Goal: Information Seeking & Learning: Learn about a topic

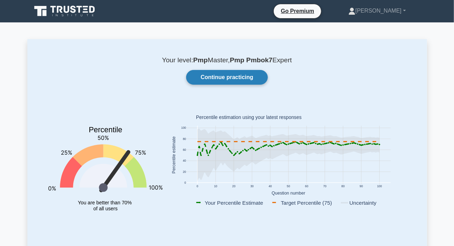
click at [215, 76] on link "Continue practicing" at bounding box center [226, 77] width 81 height 15
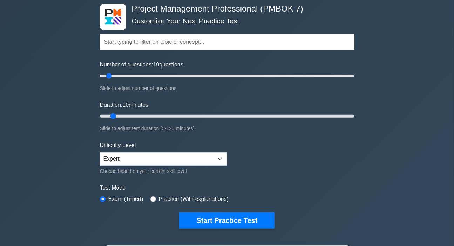
scroll to position [95, 0]
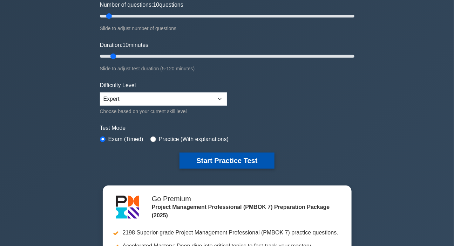
click at [221, 161] on button "Start Practice Test" at bounding box center [226, 161] width 95 height 16
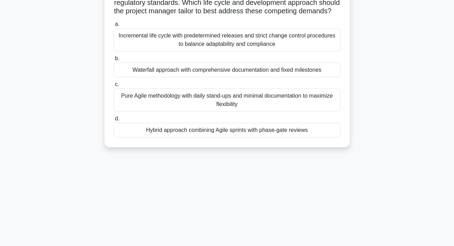
scroll to position [95, 0]
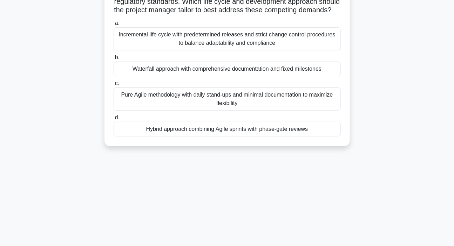
click at [186, 137] on div "Hybrid approach combining Agile sprints with phase-gate reviews" at bounding box center [226, 129] width 227 height 15
click at [113, 120] on input "d. Hybrid approach combining Agile sprints with phase-gate reviews" at bounding box center [113, 118] width 0 height 5
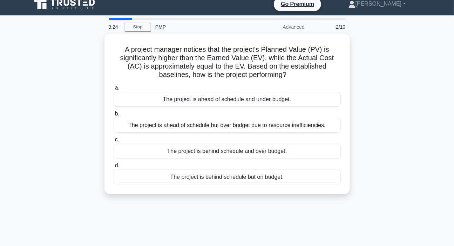
scroll to position [0, 0]
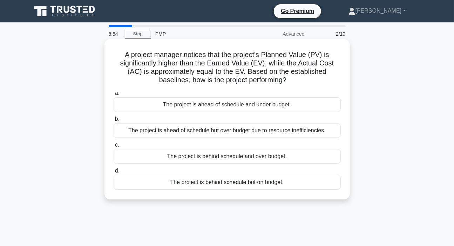
click at [191, 186] on div "The project is behind schedule but on budget." at bounding box center [226, 182] width 227 height 15
click at [113, 173] on input "d. The project is behind schedule but on budget." at bounding box center [113, 171] width 0 height 5
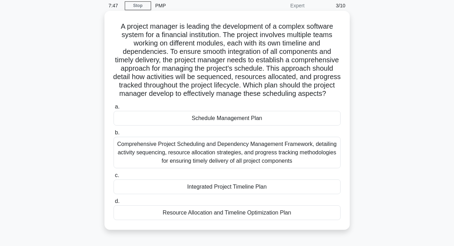
scroll to position [63, 0]
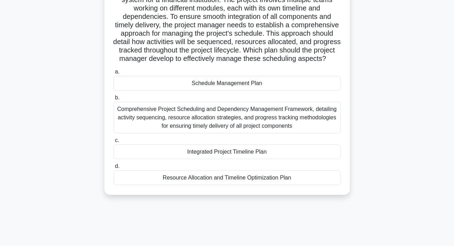
click at [199, 185] on div "Resource Allocation and Timeline Optimization Plan" at bounding box center [226, 178] width 227 height 15
click at [113, 169] on input "d. Resource Allocation and Timeline Optimization Plan" at bounding box center [113, 166] width 0 height 5
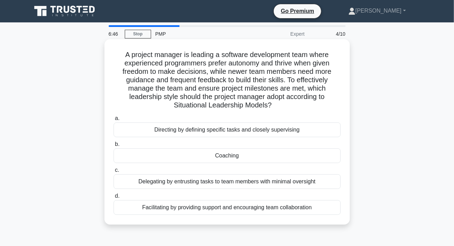
scroll to position [32, 0]
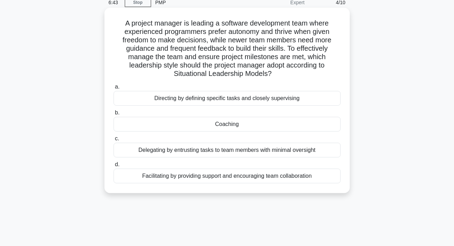
click at [218, 128] on div "Coaching" at bounding box center [226, 124] width 227 height 15
click at [113, 115] on input "b. Coaching" at bounding box center [113, 113] width 0 height 5
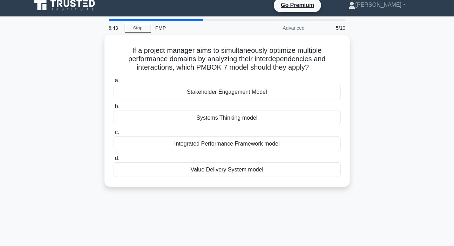
scroll to position [0, 0]
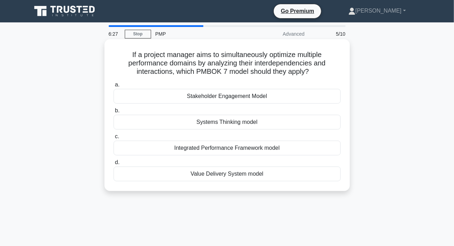
click at [222, 123] on div "Systems Thinking model" at bounding box center [226, 122] width 227 height 15
click at [113, 113] on input "b. Systems Thinking model" at bounding box center [113, 111] width 0 height 5
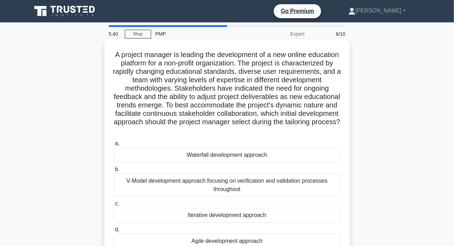
scroll to position [32, 0]
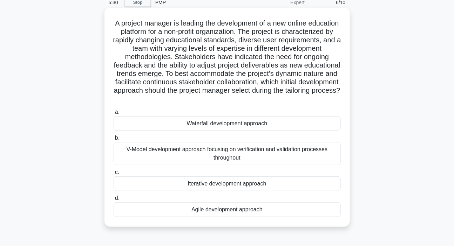
click at [226, 209] on div "Agile development approach" at bounding box center [226, 209] width 227 height 15
click at [113, 201] on input "d. Agile development approach" at bounding box center [113, 198] width 0 height 5
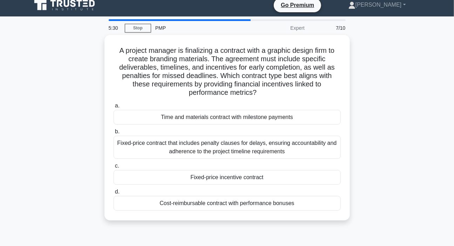
scroll to position [0, 0]
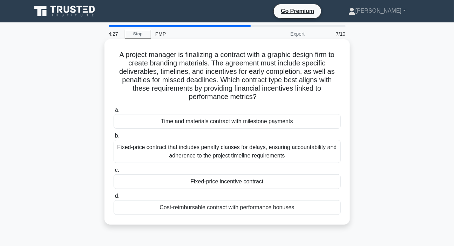
click at [225, 185] on div "Fixed-price incentive contract" at bounding box center [226, 181] width 227 height 15
click at [113, 173] on input "c. Fixed-price incentive contract" at bounding box center [113, 170] width 0 height 5
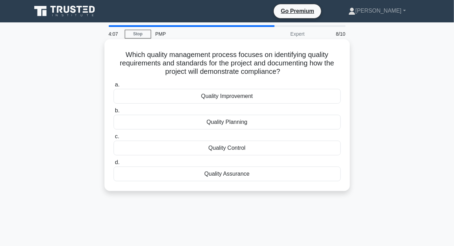
click at [219, 124] on div "Quality Planning" at bounding box center [226, 122] width 227 height 15
click at [113, 113] on input "b. Quality Planning" at bounding box center [113, 111] width 0 height 5
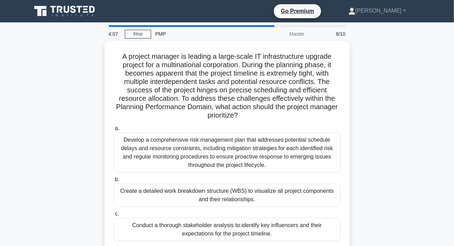
click at [219, 124] on label "a. Develop a comprehensive risk management plan that addresses potential schedu…" at bounding box center [226, 148] width 227 height 48
click at [113, 126] on input "a. Develop a comprehensive risk management plan that addresses potential schedu…" at bounding box center [113, 128] width 0 height 5
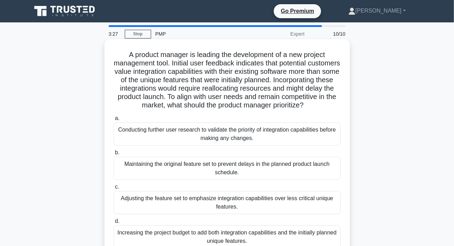
click at [216, 144] on div "Conducting further user research to validate the priority of integration capabi…" at bounding box center [226, 134] width 227 height 23
click at [113, 121] on input "a. Conducting further user research to validate the priority of integration cap…" at bounding box center [113, 118] width 0 height 5
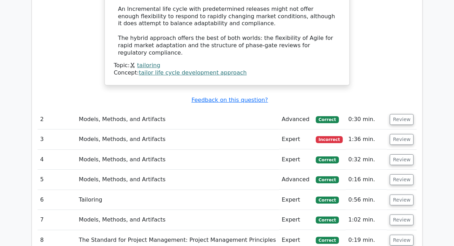
scroll to position [1051, 0]
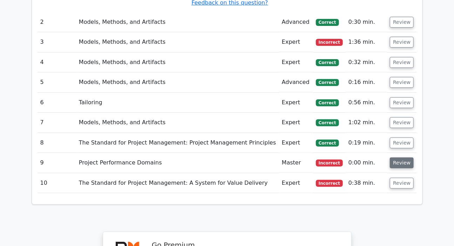
click at [393, 158] on button "Review" at bounding box center [402, 163] width 24 height 11
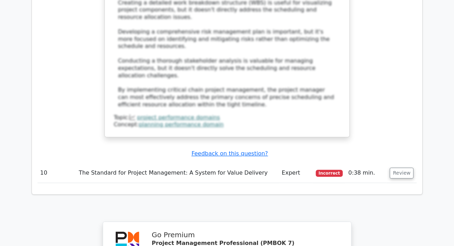
scroll to position [1720, 0]
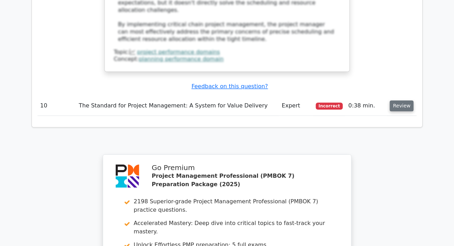
click at [396, 101] on button "Review" at bounding box center [402, 106] width 24 height 11
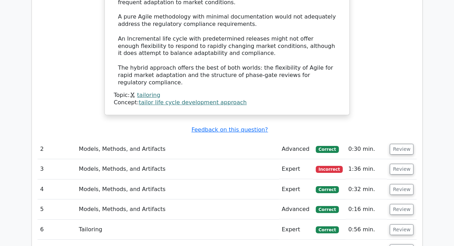
scroll to position [923, 0]
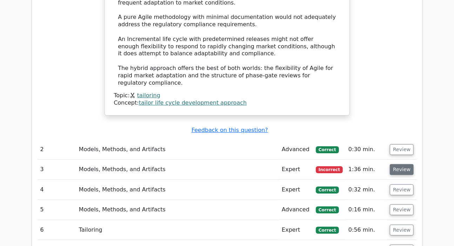
click at [400, 164] on button "Review" at bounding box center [402, 169] width 24 height 11
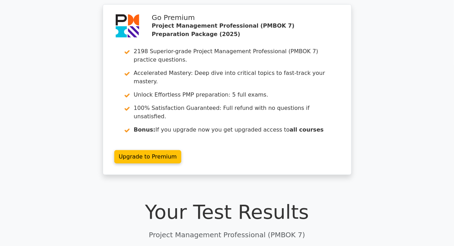
scroll to position [0, 0]
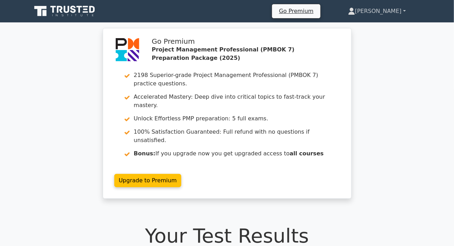
click at [388, 8] on link "[PERSON_NAME]" at bounding box center [376, 11] width 91 height 14
click at [371, 27] on link "Profile" at bounding box center [358, 27] width 55 height 11
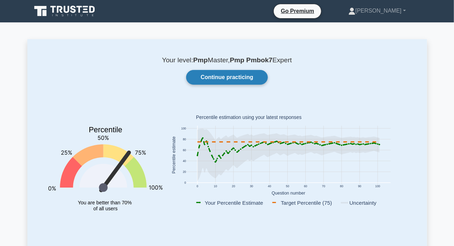
click at [237, 76] on link "Continue practicing" at bounding box center [226, 77] width 81 height 15
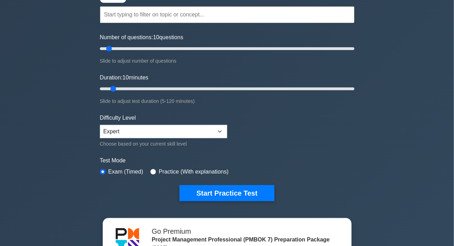
scroll to position [63, 0]
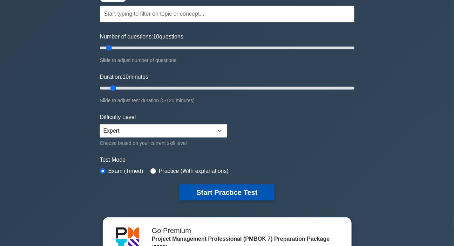
click at [209, 193] on button "Start Practice Test" at bounding box center [226, 193] width 95 height 16
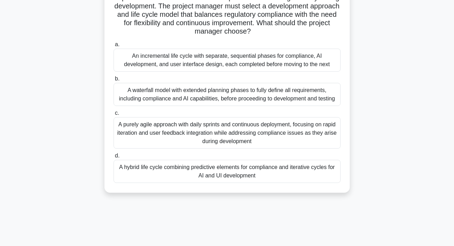
scroll to position [127, 0]
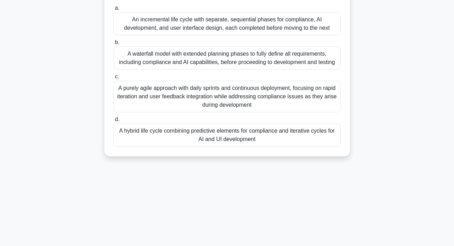
click at [196, 137] on div "A hybrid life cycle combining predictive elements for compliance and iterative …" at bounding box center [226, 135] width 227 height 23
click at [113, 122] on input "d. A hybrid life cycle combining predictive elements for compliance and iterati…" at bounding box center [113, 119] width 0 height 5
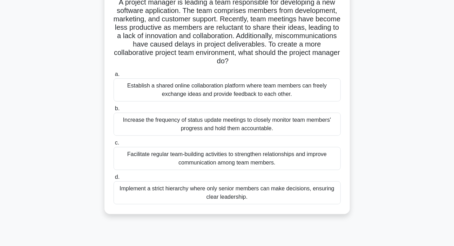
scroll to position [63, 0]
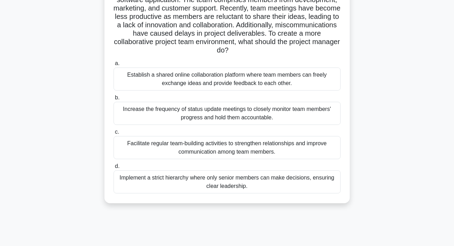
click at [229, 147] on div "Facilitate regular team-building activities to strengthen relationships and imp…" at bounding box center [226, 147] width 227 height 23
click at [113, 135] on input "c. Facilitate regular team-building activities to strengthen relationships and …" at bounding box center [113, 132] width 0 height 5
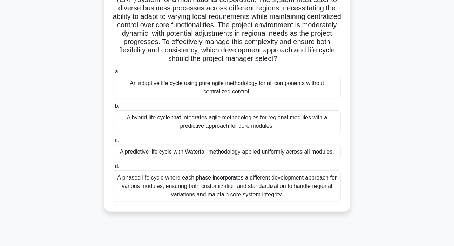
scroll to position [32, 0]
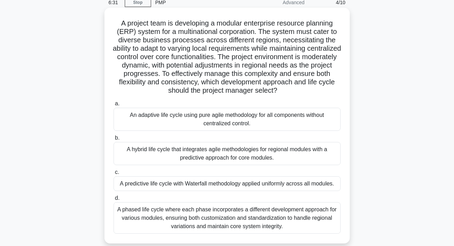
click at [186, 119] on div "An adaptive life cycle using pure agile methodology for all components without …" at bounding box center [226, 119] width 227 height 23
click at [113, 106] on input "a. An adaptive life cycle using pure agile methodology for all components witho…" at bounding box center [113, 104] width 0 height 5
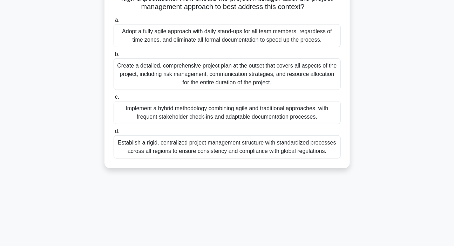
scroll to position [95, 0]
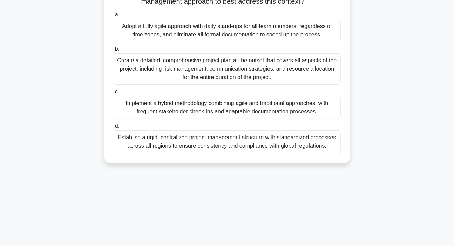
click at [189, 115] on div "Implement a hybrid methodology combining agile and traditional approaches, with…" at bounding box center [226, 107] width 227 height 23
click at [113, 94] on input "c. Implement a hybrid methodology combining agile and traditional approaches, w…" at bounding box center [113, 92] width 0 height 5
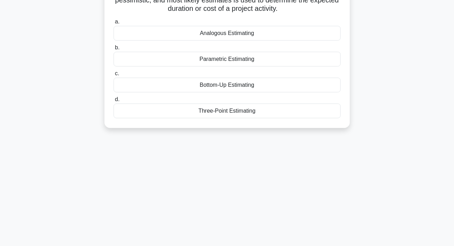
scroll to position [0, 0]
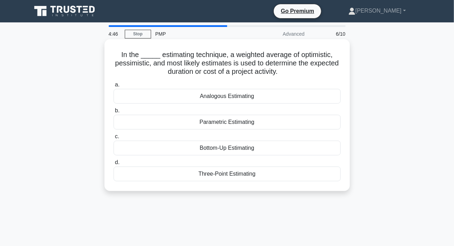
click at [231, 172] on div "Three-Point Estimating" at bounding box center [226, 174] width 227 height 15
click at [113, 165] on input "d. Three-Point Estimating" at bounding box center [113, 162] width 0 height 5
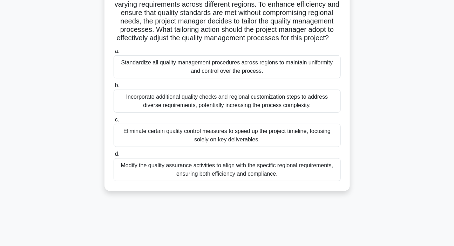
scroll to position [95, 0]
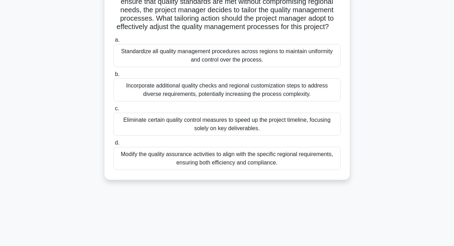
click at [253, 165] on div "Modify the quality assurance activities to align with the specific regional req…" at bounding box center [226, 158] width 227 height 23
click at [113, 145] on input "d. Modify the quality assurance activities to align with the specific regional …" at bounding box center [113, 143] width 0 height 5
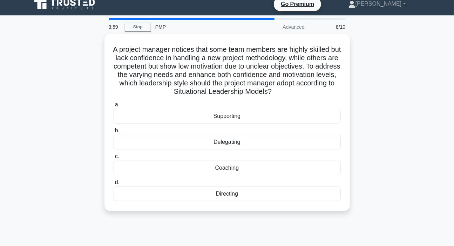
scroll to position [0, 0]
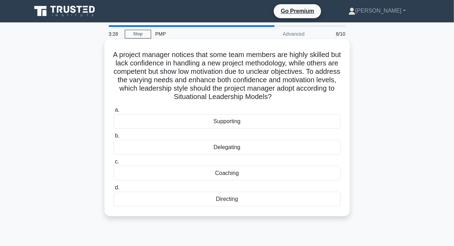
click at [219, 122] on div "Supporting" at bounding box center [226, 121] width 227 height 15
click at [113, 112] on input "a. Supporting" at bounding box center [113, 110] width 0 height 5
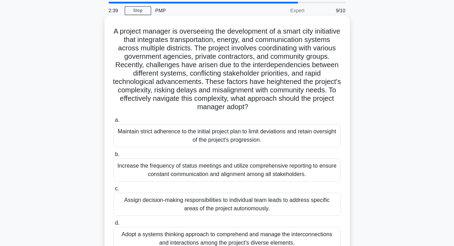
scroll to position [63, 0]
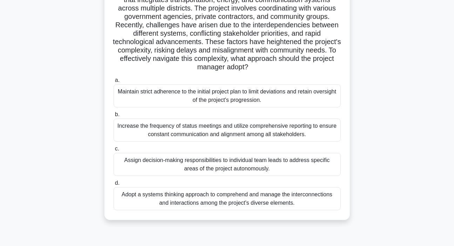
click at [204, 204] on div "Adopt a systems thinking approach to comprehend and manage the interconnections…" at bounding box center [226, 198] width 227 height 23
click at [113, 186] on input "d. Adopt a systems thinking approach to comprehend and manage the interconnecti…" at bounding box center [113, 183] width 0 height 5
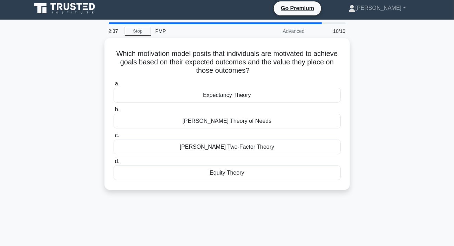
scroll to position [0, 0]
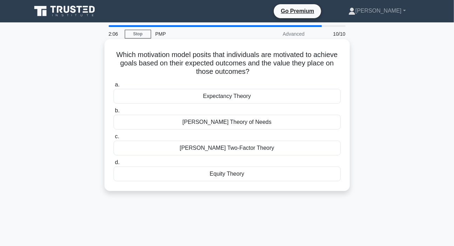
click at [222, 101] on div "Expectancy Theory" at bounding box center [226, 96] width 227 height 15
click at [113, 87] on input "a. Expectancy Theory" at bounding box center [113, 85] width 0 height 5
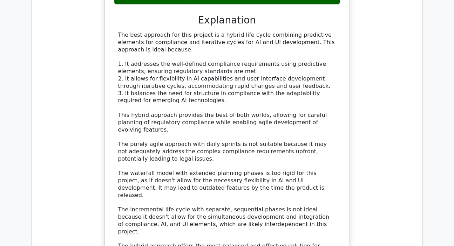
scroll to position [923, 0]
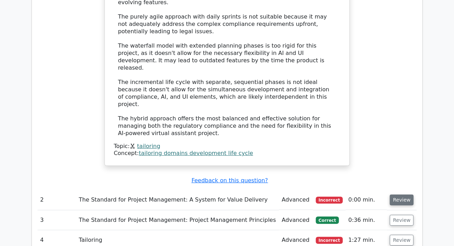
click at [401, 195] on button "Review" at bounding box center [402, 200] width 24 height 11
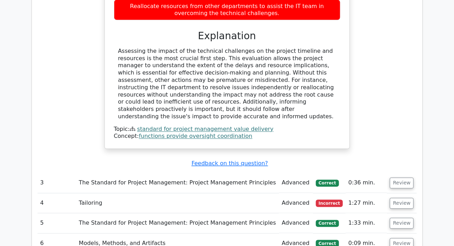
scroll to position [1369, 0]
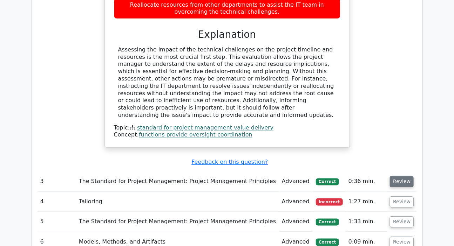
click at [398, 177] on button "Review" at bounding box center [402, 182] width 24 height 11
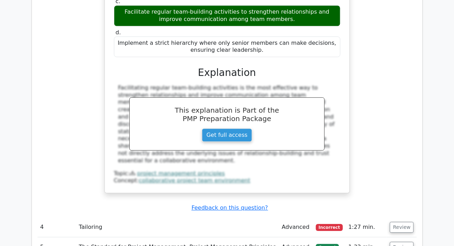
scroll to position [1720, 0]
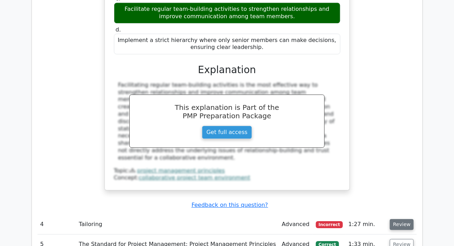
click at [403, 219] on button "Review" at bounding box center [402, 224] width 24 height 11
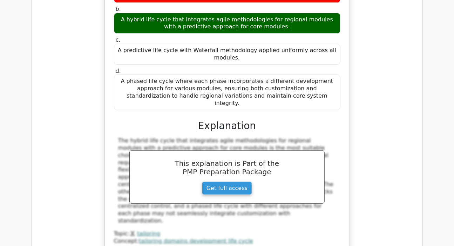
scroll to position [2133, 0]
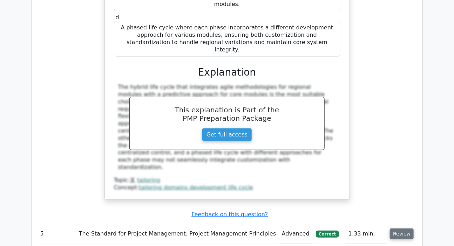
click at [401, 229] on button "Review" at bounding box center [402, 234] width 24 height 11
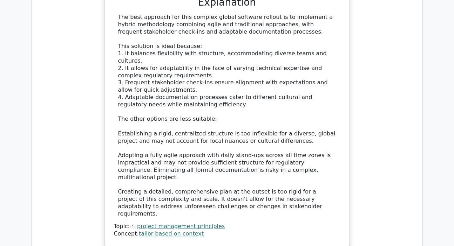
scroll to position [2611, 0]
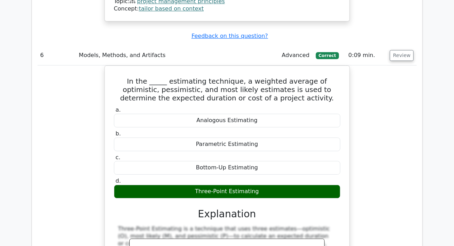
scroll to position [2961, 0]
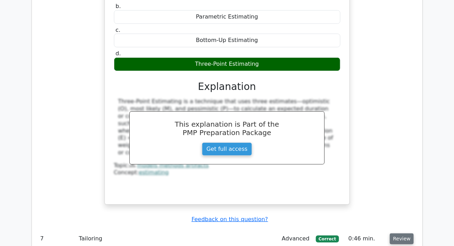
click at [400, 234] on button "Review" at bounding box center [402, 239] width 24 height 11
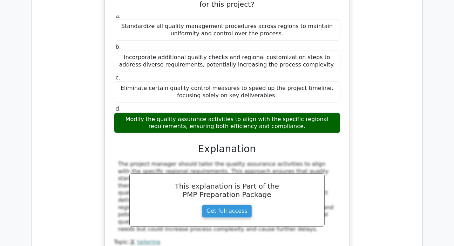
scroll to position [3312, 0]
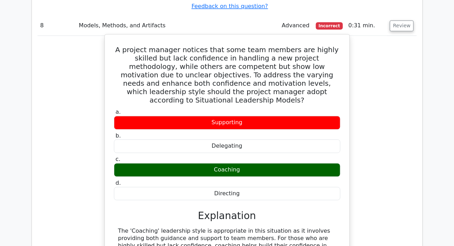
scroll to position [3598, 0]
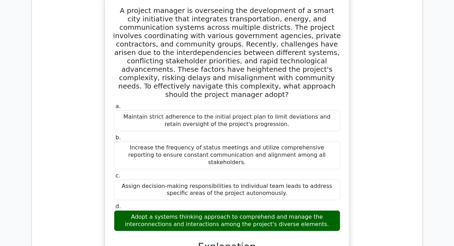
scroll to position [4012, 0]
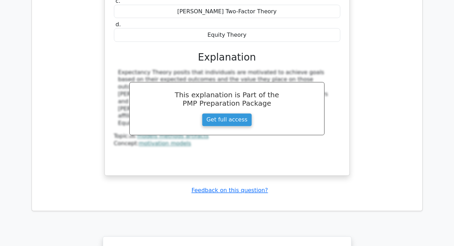
scroll to position [4522, 0]
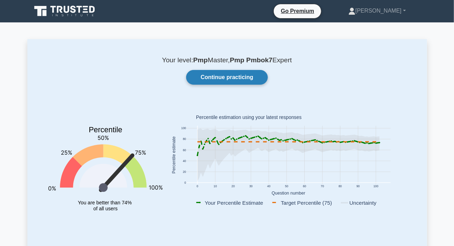
click at [220, 77] on link "Continue practicing" at bounding box center [226, 77] width 81 height 15
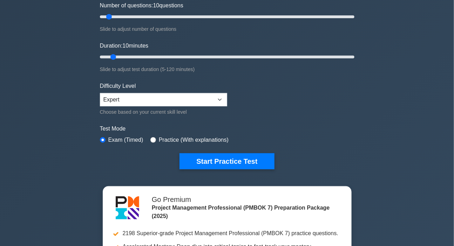
scroll to position [95, 0]
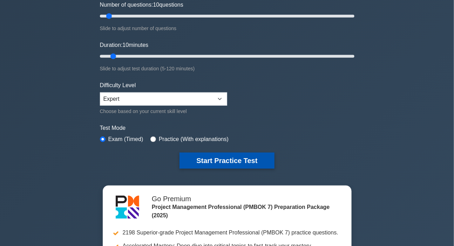
click at [226, 159] on button "Start Practice Test" at bounding box center [226, 161] width 95 height 16
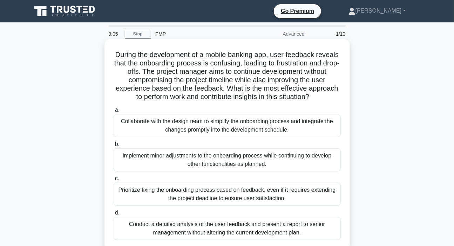
click at [238, 125] on div "Collaborate with the design team to simplify the onboarding process and integra…" at bounding box center [226, 125] width 227 height 23
click at [113, 112] on input "a. Collaborate with the design team to simplify the onboarding process and inte…" at bounding box center [113, 110] width 0 height 5
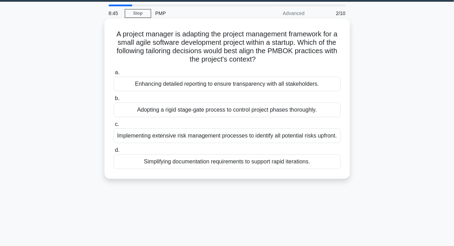
scroll to position [32, 0]
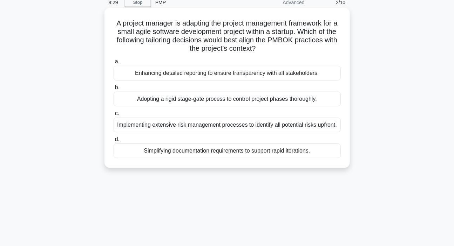
click at [209, 152] on div "Simplifying documentation requirements to support rapid iterations." at bounding box center [226, 151] width 227 height 15
click at [113, 142] on input "d. Simplifying documentation requirements to support rapid iterations." at bounding box center [113, 139] width 0 height 5
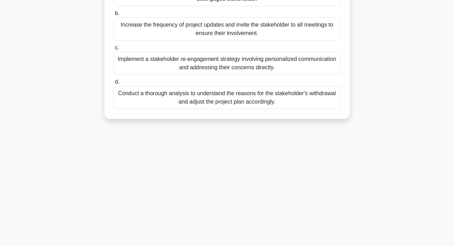
scroll to position [127, 0]
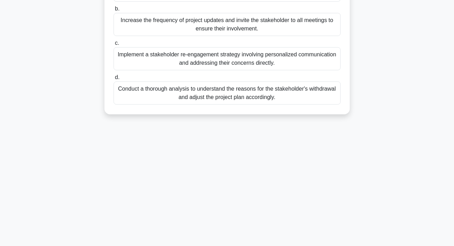
click at [195, 99] on div "Conduct a thorough analysis to understand the reasons for the stakeholder's wit…" at bounding box center [226, 93] width 227 height 23
click at [113, 80] on input "d. Conduct a thorough analysis to understand the reasons for the stakeholder's …" at bounding box center [113, 77] width 0 height 5
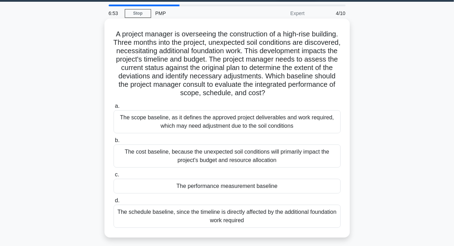
scroll to position [32, 0]
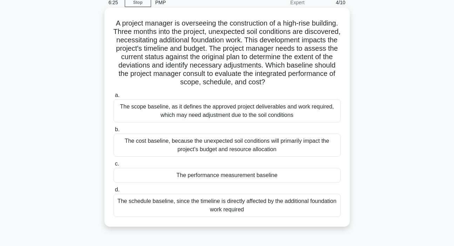
click at [211, 174] on div "The performance measurement baseline" at bounding box center [226, 175] width 227 height 15
click at [113, 166] on input "c. The performance measurement baseline" at bounding box center [113, 164] width 0 height 5
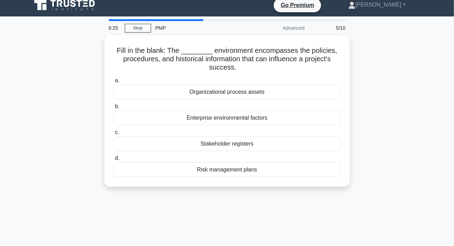
scroll to position [0, 0]
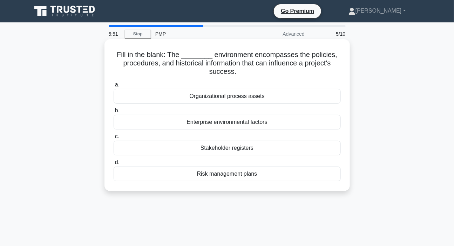
click at [234, 98] on div "Organizational process assets" at bounding box center [226, 96] width 227 height 15
click at [113, 87] on input "a. Organizational process assets" at bounding box center [113, 85] width 0 height 5
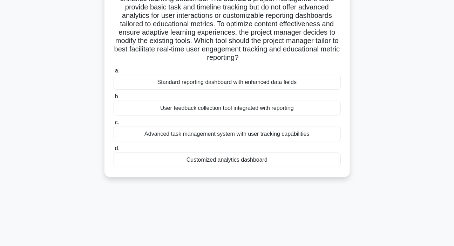
scroll to position [95, 0]
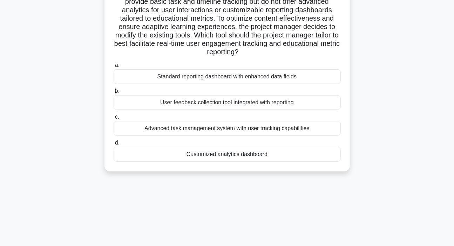
click at [206, 105] on div "User feedback collection tool integrated with reporting" at bounding box center [226, 102] width 227 height 15
click at [113, 94] on input "b. User feedback collection tool integrated with reporting" at bounding box center [113, 91] width 0 height 5
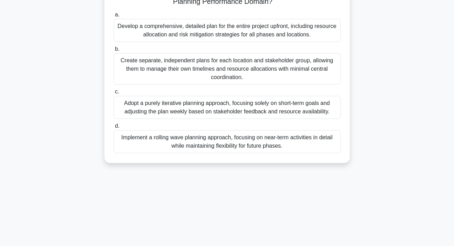
click at [231, 140] on div "Implement a rolling wave planning approach, focusing on near-term activities in…" at bounding box center [226, 141] width 227 height 23
click at [113, 129] on input "d. Implement a rolling wave planning approach, focusing on near-term activities…" at bounding box center [113, 126] width 0 height 5
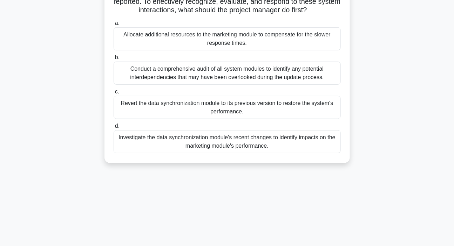
click at [205, 144] on div "Investigate the data synchronization module's recent changes to identify impact…" at bounding box center [226, 141] width 227 height 23
click at [113, 129] on input "d. Investigate the data synchronization module's recent changes to identify imp…" at bounding box center [113, 126] width 0 height 5
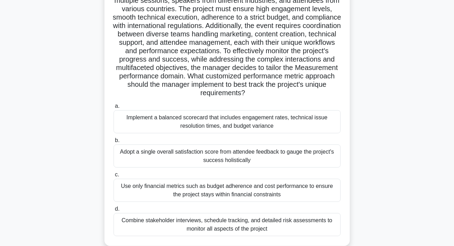
scroll to position [32, 0]
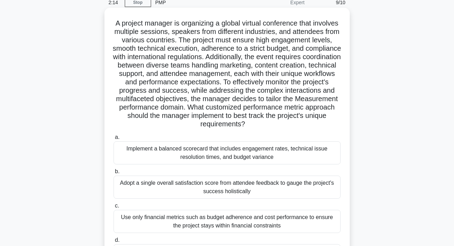
click at [197, 157] on div "Implement a balanced scorecard that includes engagement rates, technical issue …" at bounding box center [226, 153] width 227 height 23
click at [113, 140] on input "a. Implement a balanced scorecard that includes engagement rates, technical iss…" at bounding box center [113, 137] width 0 height 5
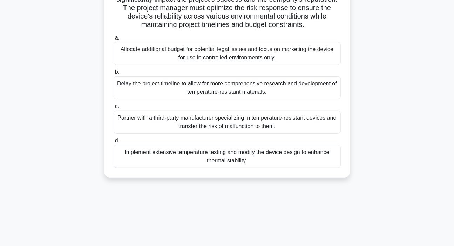
scroll to position [95, 0]
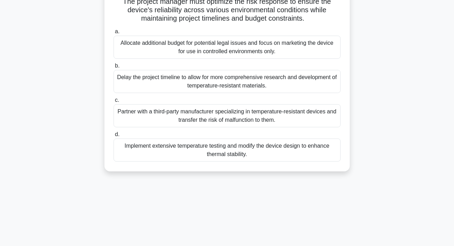
click at [216, 117] on div "Partner with a third-party manufacturer specializing in temperature-resistant d…" at bounding box center [226, 115] width 227 height 23
click at [113, 103] on input "c. Partner with a third-party manufacturer specializing in temperature-resistan…" at bounding box center [113, 100] width 0 height 5
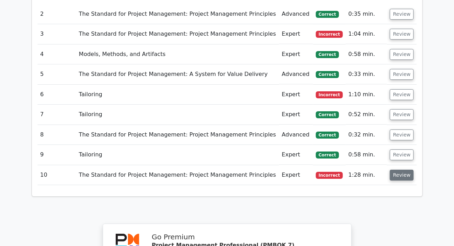
scroll to position [892, 0]
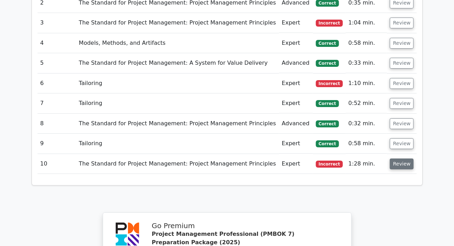
click at [407, 159] on button "Review" at bounding box center [402, 164] width 24 height 11
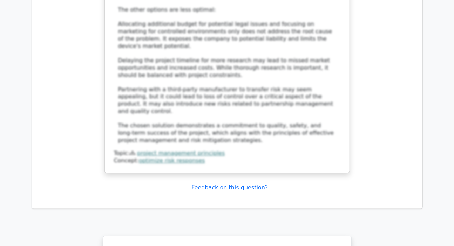
scroll to position [1528, 0]
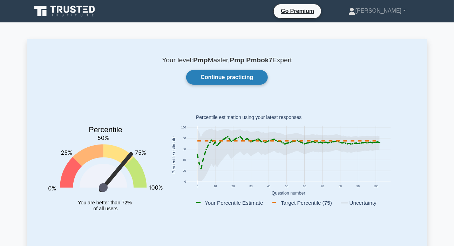
click at [243, 72] on link "Continue practicing" at bounding box center [226, 77] width 81 height 15
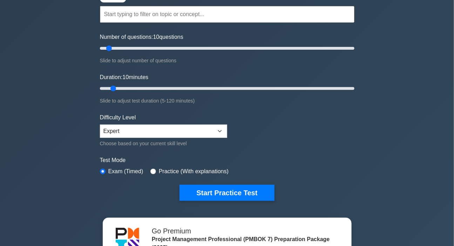
scroll to position [63, 0]
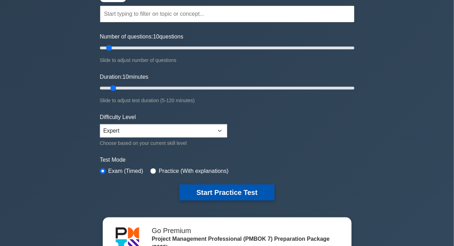
click at [233, 191] on button "Start Practice Test" at bounding box center [226, 193] width 95 height 16
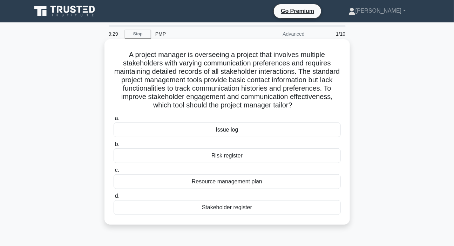
click at [227, 131] on div "Issue log" at bounding box center [226, 130] width 227 height 15
click at [113, 121] on input "a. Issue log" at bounding box center [113, 118] width 0 height 5
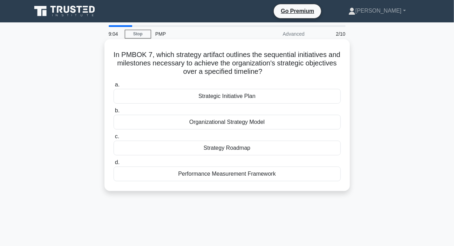
click at [209, 147] on div "Strategy Roadmap" at bounding box center [226, 148] width 227 height 15
click at [113, 139] on input "c. Strategy Roadmap" at bounding box center [113, 137] width 0 height 5
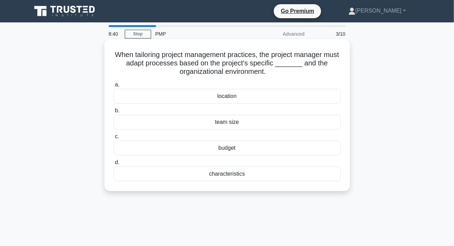
click at [222, 173] on div "characteristics" at bounding box center [226, 174] width 227 height 15
click at [113, 165] on input "d. characteristics" at bounding box center [113, 162] width 0 height 5
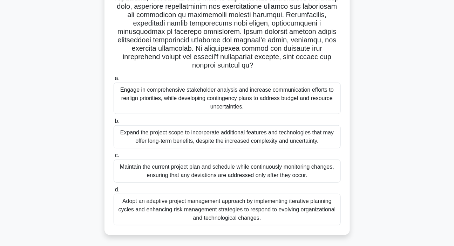
scroll to position [143, 0]
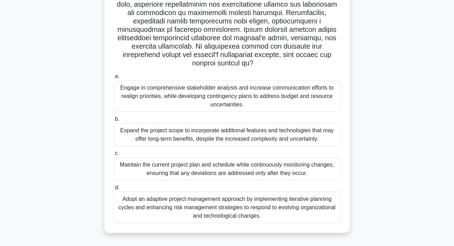
click at [175, 205] on div "Adopt an adaptive project management approach by implementing iterative plannin…" at bounding box center [226, 208] width 227 height 32
click at [113, 190] on input "d. Adopt an adaptive project management approach by implementing iterative plan…" at bounding box center [113, 188] width 0 height 5
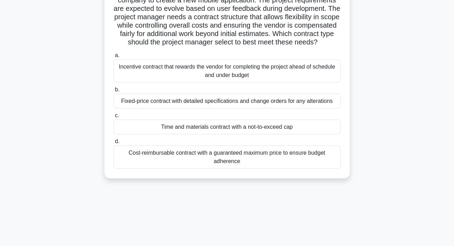
scroll to position [63, 0]
click at [230, 134] on div "Time and materials contract with a not-to-exceed cap" at bounding box center [226, 126] width 227 height 15
click at [113, 118] on input "c. Time and materials contract with a not-to-exceed cap" at bounding box center [113, 115] width 0 height 5
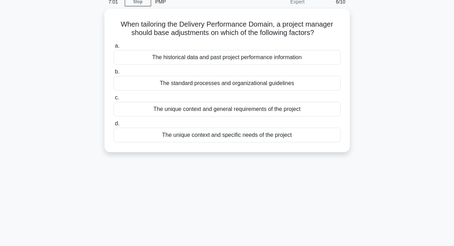
scroll to position [0, 0]
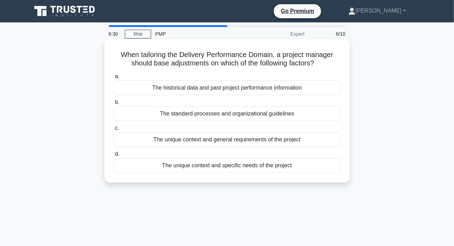
click at [200, 167] on div "The unique context and specific needs of the project" at bounding box center [226, 165] width 227 height 15
click at [113, 157] on input "d. The unique context and specific needs of the project" at bounding box center [113, 154] width 0 height 5
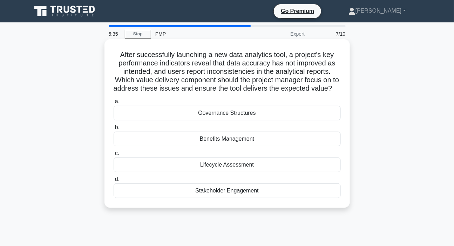
click at [225, 172] on div "Lifecycle Assessment" at bounding box center [226, 165] width 227 height 15
click at [113, 156] on input "c. Lifecycle Assessment" at bounding box center [113, 153] width 0 height 5
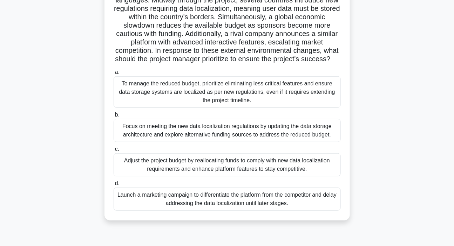
scroll to position [68, 0]
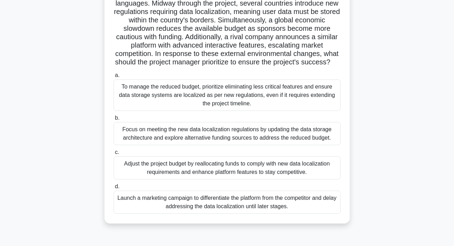
click at [243, 144] on div "Focus on meeting the new data localization regulations by updating the data sto…" at bounding box center [226, 133] width 227 height 23
click at [113, 121] on input "b. Focus on meeting the new data localization regulations by updating the data …" at bounding box center [113, 118] width 0 height 5
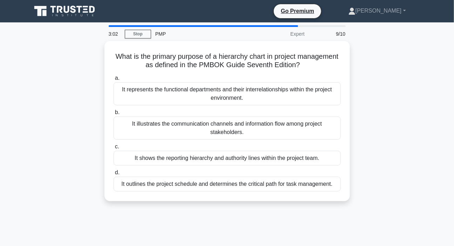
scroll to position [0, 0]
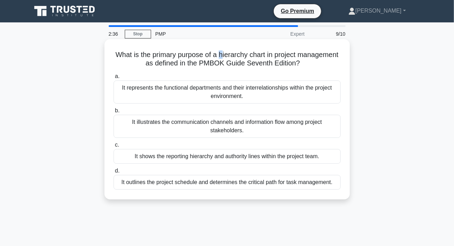
click at [245, 51] on h5 "What is the primary purpose of a hierarchy chart in project management as defin…" at bounding box center [227, 59] width 228 height 18
drag, startPoint x: 250, startPoint y: 51, endPoint x: 261, endPoint y: 49, distance: 10.7
click at [260, 49] on div "What is the primary purpose of a hierarchy chart in project management as defin…" at bounding box center [227, 119] width 240 height 155
click at [264, 49] on div "What is the primary purpose of a hierarchy chart in project management as defin…" at bounding box center [227, 119] width 240 height 155
drag, startPoint x: 278, startPoint y: 46, endPoint x: 273, endPoint y: 50, distance: 6.5
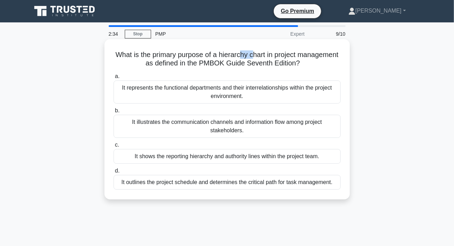
click at [273, 50] on div "What is the primary purpose of a hierarchy chart in project management as defin…" at bounding box center [227, 119] width 240 height 155
drag, startPoint x: 239, startPoint y: 53, endPoint x: 295, endPoint y: 49, distance: 56.2
click at [295, 50] on h5 "What is the primary purpose of a hierarchy chart in project management as defin…" at bounding box center [227, 59] width 228 height 18
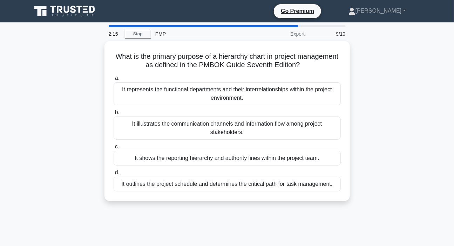
click at [50, 95] on div "What is the primary purpose of a hierarchy chart in project management as defin…" at bounding box center [226, 125] width 399 height 169
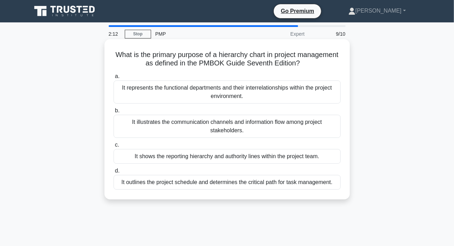
click at [211, 93] on div "It represents the functional departments and their interrelationships within th…" at bounding box center [226, 92] width 227 height 23
click at [113, 79] on input "a. It represents the functional departments and their interrelationships within…" at bounding box center [113, 76] width 0 height 5
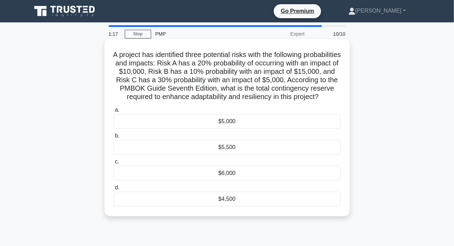
click at [223, 129] on div "$5,000" at bounding box center [226, 121] width 227 height 15
click at [113, 112] on input "a. $5,000" at bounding box center [113, 110] width 0 height 5
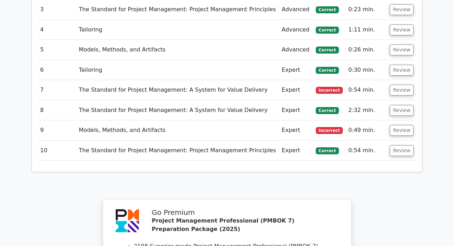
scroll to position [906, 0]
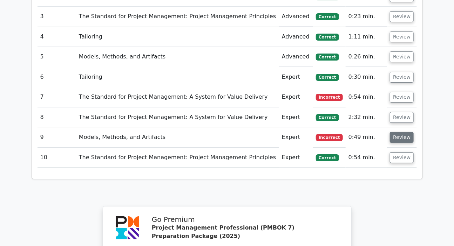
click at [397, 132] on button "Review" at bounding box center [402, 137] width 24 height 11
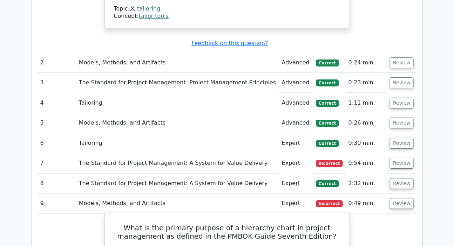
scroll to position [811, 0]
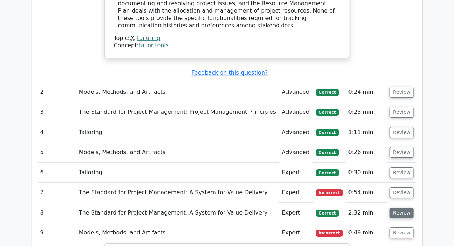
click at [403, 208] on button "Review" at bounding box center [402, 213] width 24 height 11
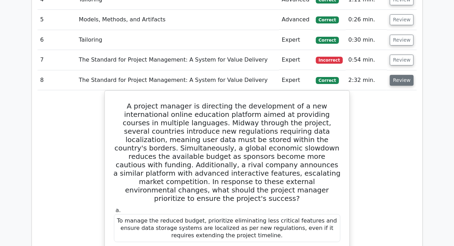
scroll to position [906, 0]
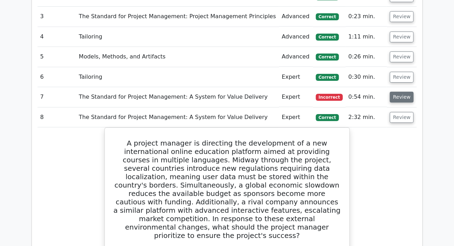
click at [400, 92] on button "Review" at bounding box center [402, 97] width 24 height 11
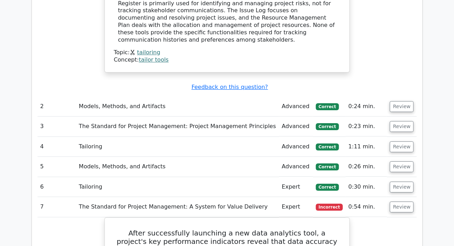
scroll to position [779, 0]
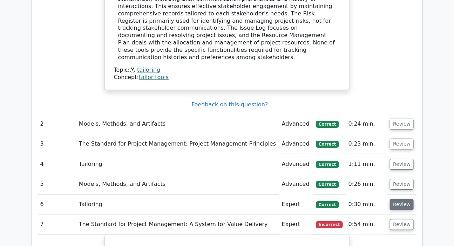
click at [396, 199] on button "Review" at bounding box center [402, 204] width 24 height 11
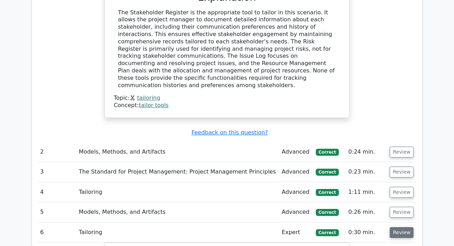
scroll to position [747, 0]
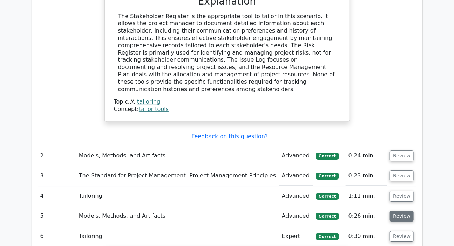
click at [399, 211] on button "Review" at bounding box center [402, 216] width 24 height 11
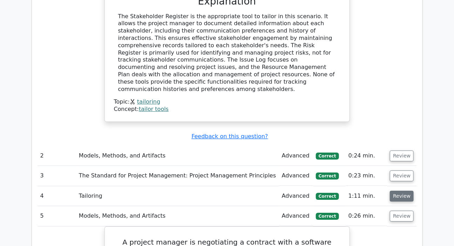
click at [395, 191] on button "Review" at bounding box center [402, 196] width 24 height 11
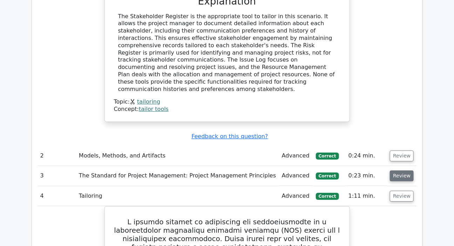
click at [403, 171] on button "Review" at bounding box center [402, 176] width 24 height 11
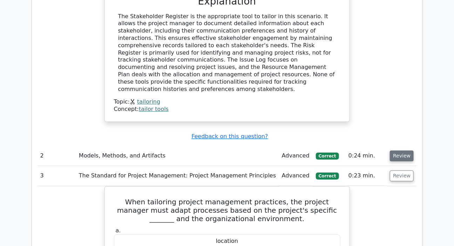
click at [399, 151] on button "Review" at bounding box center [402, 156] width 24 height 11
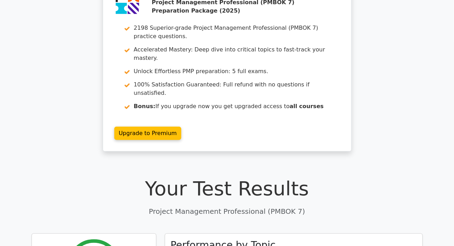
scroll to position [0, 0]
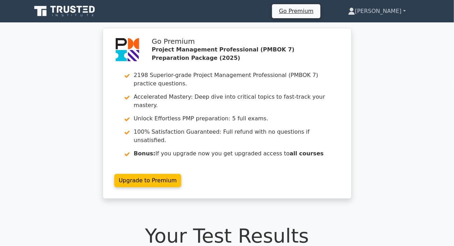
click at [389, 14] on link "[PERSON_NAME]" at bounding box center [376, 11] width 91 height 14
click at [372, 28] on link "Profile" at bounding box center [358, 27] width 55 height 11
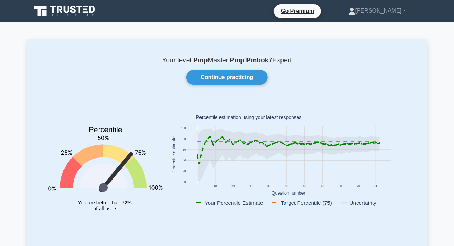
scroll to position [32, 0]
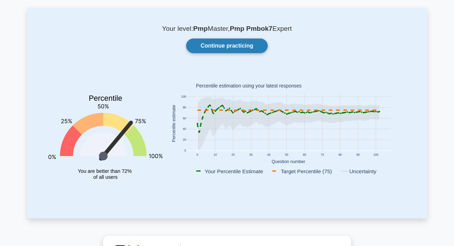
click at [222, 47] on link "Continue practicing" at bounding box center [226, 46] width 81 height 15
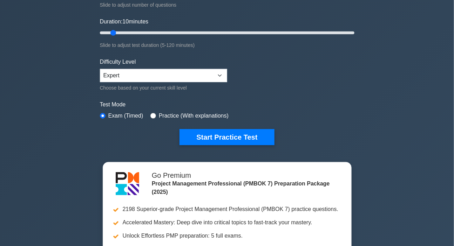
scroll to position [63, 0]
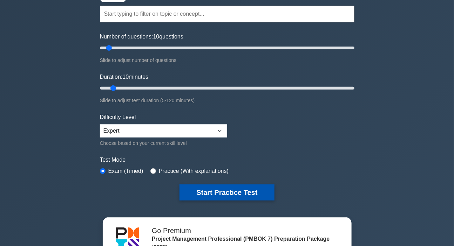
click at [230, 189] on button "Start Practice Test" at bounding box center [226, 193] width 95 height 16
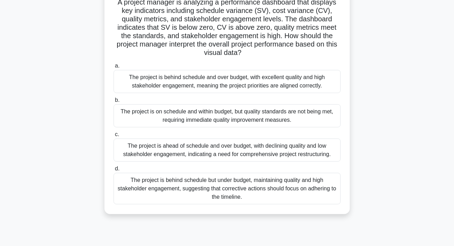
scroll to position [63, 0]
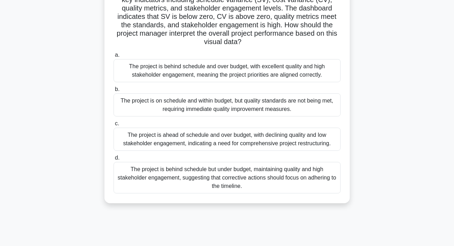
click at [242, 66] on div "The project is behind schedule and over budget, with excellent quality and high…" at bounding box center [226, 70] width 227 height 23
click at [113, 57] on input "a. The project is behind schedule and over budget, with excellent quality and h…" at bounding box center [113, 55] width 0 height 5
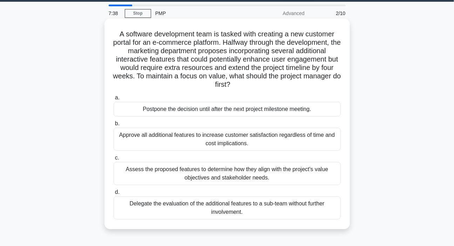
scroll to position [32, 0]
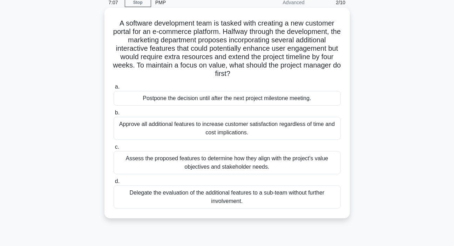
click at [193, 163] on div "Assess the proposed features to determine how they align with the project's val…" at bounding box center [226, 162] width 227 height 23
click at [113, 150] on input "c. Assess the proposed features to determine how they align with the project's …" at bounding box center [113, 147] width 0 height 5
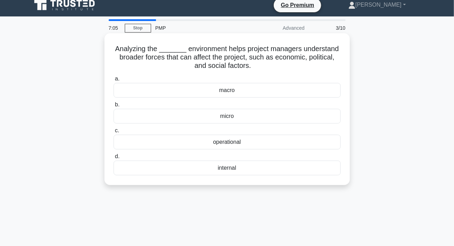
scroll to position [0, 0]
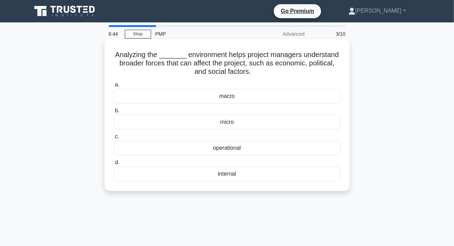
click at [226, 150] on div "operational" at bounding box center [226, 148] width 227 height 15
click at [113, 139] on input "c. operational" at bounding box center [113, 137] width 0 height 5
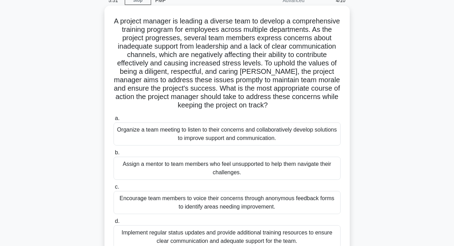
scroll to position [32, 0]
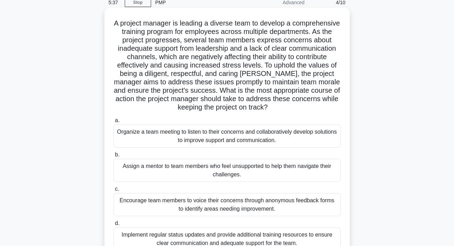
click at [234, 137] on div "Organize a team meeting to listen to their concerns and collaboratively develop…" at bounding box center [226, 136] width 227 height 23
click at [113, 123] on input "a. Organize a team meeting to listen to their concerns and collaboratively deve…" at bounding box center [113, 120] width 0 height 5
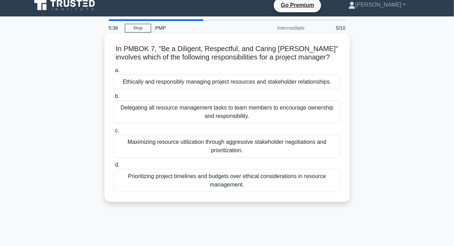
scroll to position [0, 0]
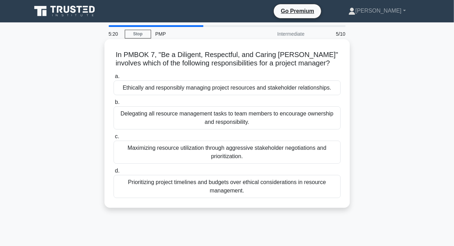
click at [155, 90] on div "Ethically and responsibly managing project resources and stakeholder relationsh…" at bounding box center [226, 88] width 227 height 15
click at [113, 79] on input "a. Ethically and responsibly managing project resources and stakeholder relatio…" at bounding box center [113, 76] width 0 height 5
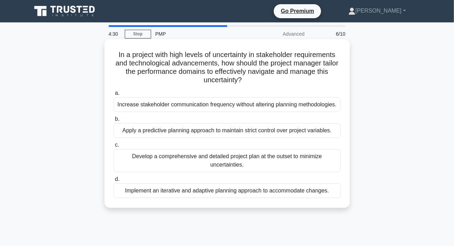
click at [178, 193] on div "Implement an iterative and adaptive planning approach to accommodate changes." at bounding box center [226, 191] width 227 height 15
click at [113, 182] on input "d. Implement an iterative and adaptive planning approach to accommodate changes." at bounding box center [113, 179] width 0 height 5
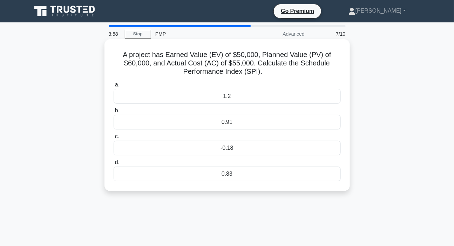
click at [230, 174] on div "0.83" at bounding box center [226, 174] width 227 height 15
click at [113, 165] on input "d. 0.83" at bounding box center [113, 162] width 0 height 5
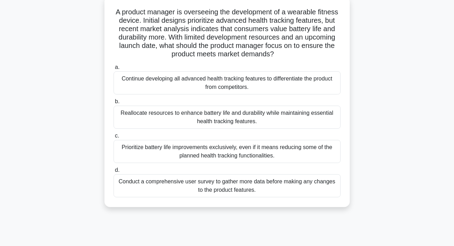
scroll to position [32, 0]
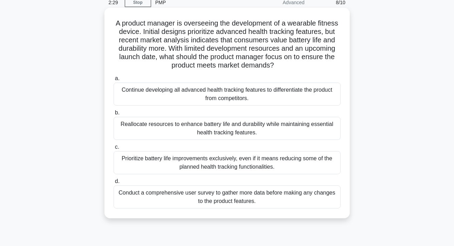
click at [231, 196] on div "Conduct a comprehensive user survey to gather more data before making any chang…" at bounding box center [226, 197] width 227 height 23
click at [113, 184] on input "d. Conduct a comprehensive user survey to gather more data before making any ch…" at bounding box center [113, 181] width 0 height 5
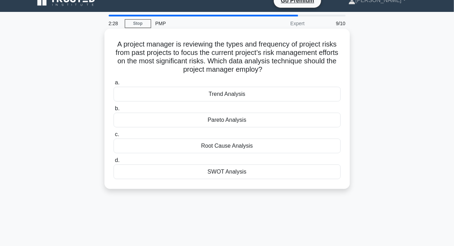
scroll to position [0, 0]
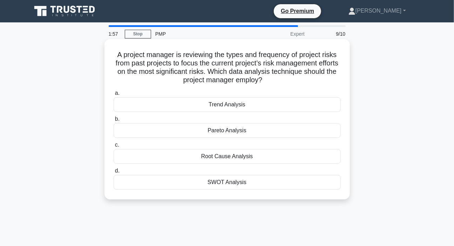
click at [238, 108] on div "Trend Analysis" at bounding box center [226, 104] width 227 height 15
click at [113, 96] on input "a. Trend Analysis" at bounding box center [113, 93] width 0 height 5
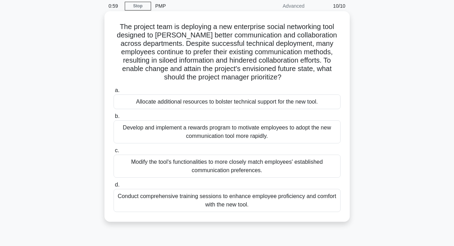
scroll to position [63, 0]
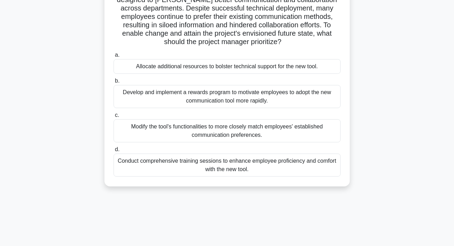
click at [227, 168] on div "Conduct comprehensive training sessions to enhance employee proficiency and com…" at bounding box center [226, 165] width 227 height 23
click at [113, 152] on input "d. Conduct comprehensive training sessions to enhance employee proficiency and …" at bounding box center [113, 149] width 0 height 5
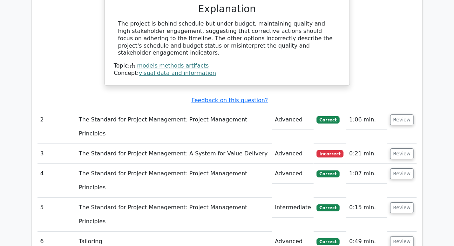
scroll to position [860, 0]
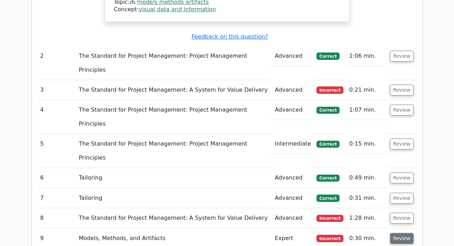
click at [394, 233] on button "Review" at bounding box center [402, 238] width 24 height 11
click at [406, 213] on button "Review" at bounding box center [402, 218] width 24 height 11
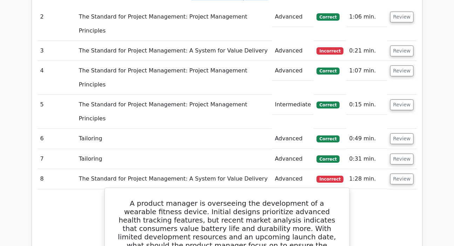
scroll to position [828, 0]
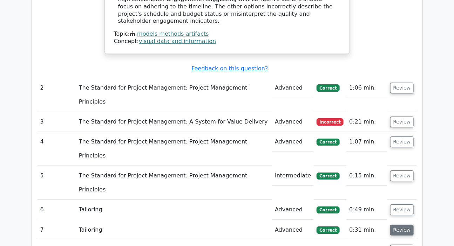
click at [398, 225] on button "Review" at bounding box center [402, 230] width 24 height 11
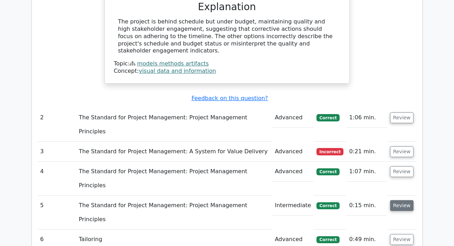
scroll to position [796, 0]
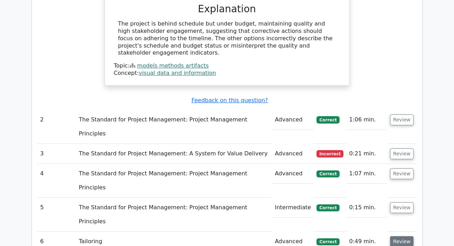
click at [396, 236] on button "Review" at bounding box center [402, 241] width 24 height 11
click at [394, 202] on button "Review" at bounding box center [402, 207] width 24 height 11
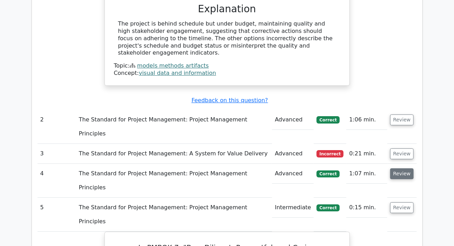
click at [396, 168] on button "Review" at bounding box center [402, 173] width 24 height 11
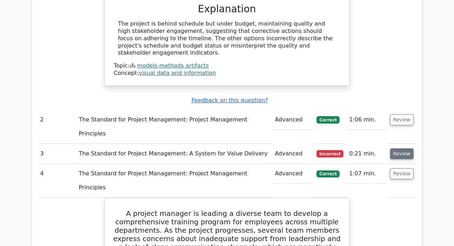
click at [399, 149] on button "Review" at bounding box center [402, 154] width 24 height 11
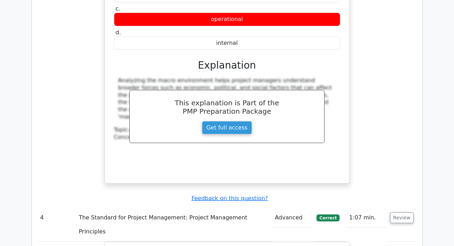
scroll to position [1051, 0]
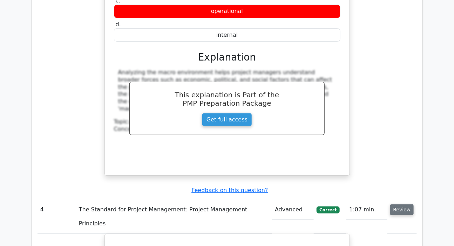
click at [396, 205] on button "Review" at bounding box center [402, 210] width 24 height 11
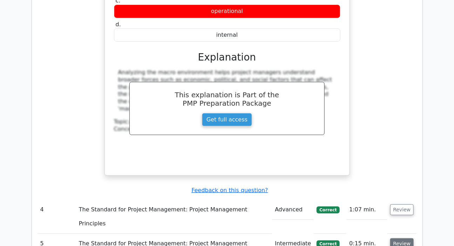
click at [395, 239] on button "Review" at bounding box center [402, 244] width 24 height 11
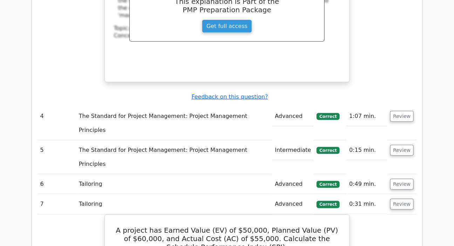
scroll to position [1146, 0]
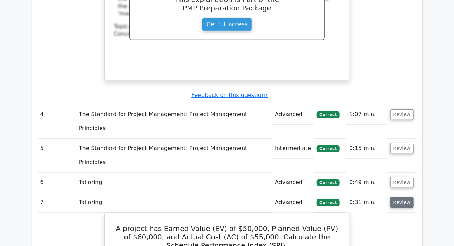
click at [398, 197] on button "Review" at bounding box center [402, 202] width 24 height 11
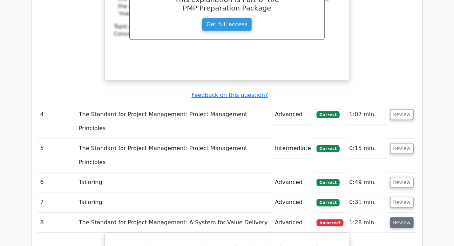
click at [399, 218] on button "Review" at bounding box center [402, 223] width 24 height 11
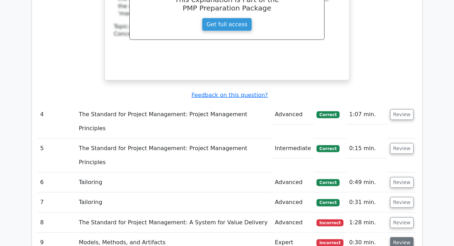
click at [399, 238] on button "Review" at bounding box center [402, 243] width 24 height 11
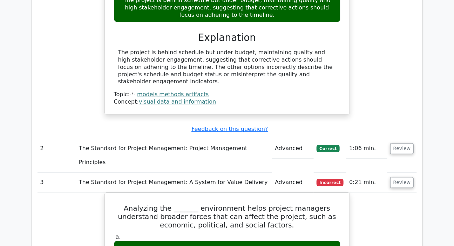
scroll to position [732, 0]
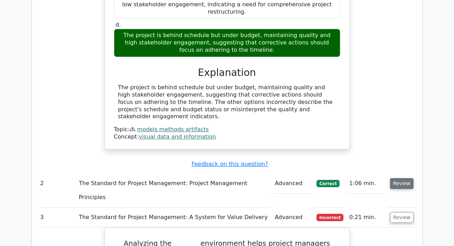
click at [397, 178] on button "Review" at bounding box center [402, 183] width 24 height 11
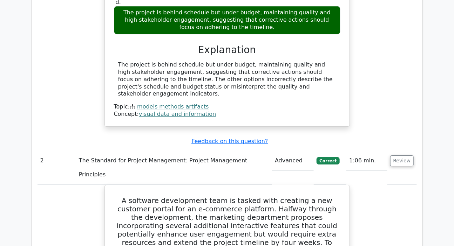
scroll to position [701, 0]
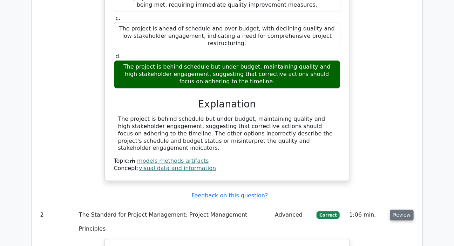
click at [399, 210] on button "Review" at bounding box center [402, 215] width 24 height 11
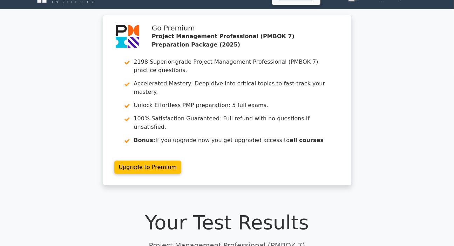
scroll to position [0, 0]
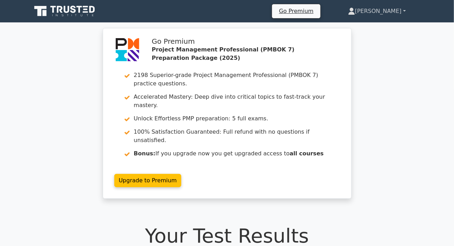
click at [388, 10] on link "[PERSON_NAME]" at bounding box center [376, 11] width 91 height 14
click at [377, 27] on link "Profile" at bounding box center [358, 27] width 55 height 11
